Goal: Transaction & Acquisition: Purchase product/service

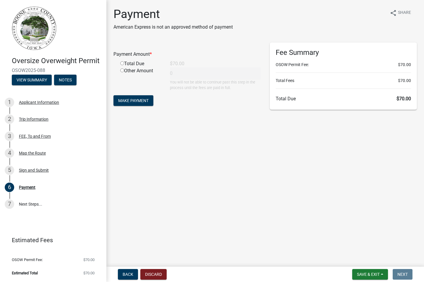
click at [123, 63] on input "radio" at bounding box center [122, 63] width 4 height 4
radio input "true"
type input "70"
click at [132, 100] on span "Make Payment" at bounding box center [133, 100] width 30 height 5
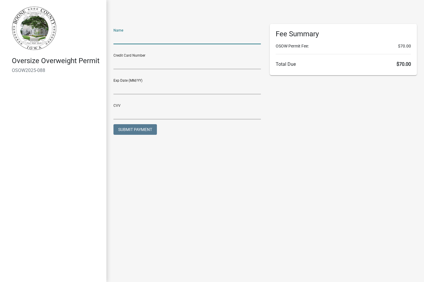
click at [125, 37] on input "text" at bounding box center [186, 38] width 147 height 12
type input "Michael Perkins"
type input "01/27"
type input "602"
click at [141, 65] on input "text" at bounding box center [186, 63] width 147 height 12
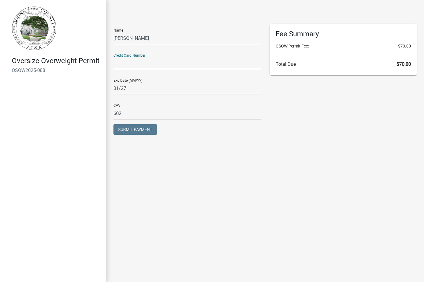
type input "4715751361979301"
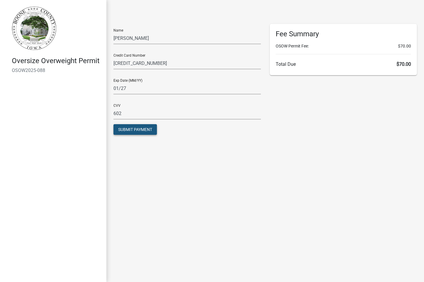
click at [143, 127] on span "Submit Payment" at bounding box center [135, 129] width 34 height 5
